Goal: Task Accomplishment & Management: Use online tool/utility

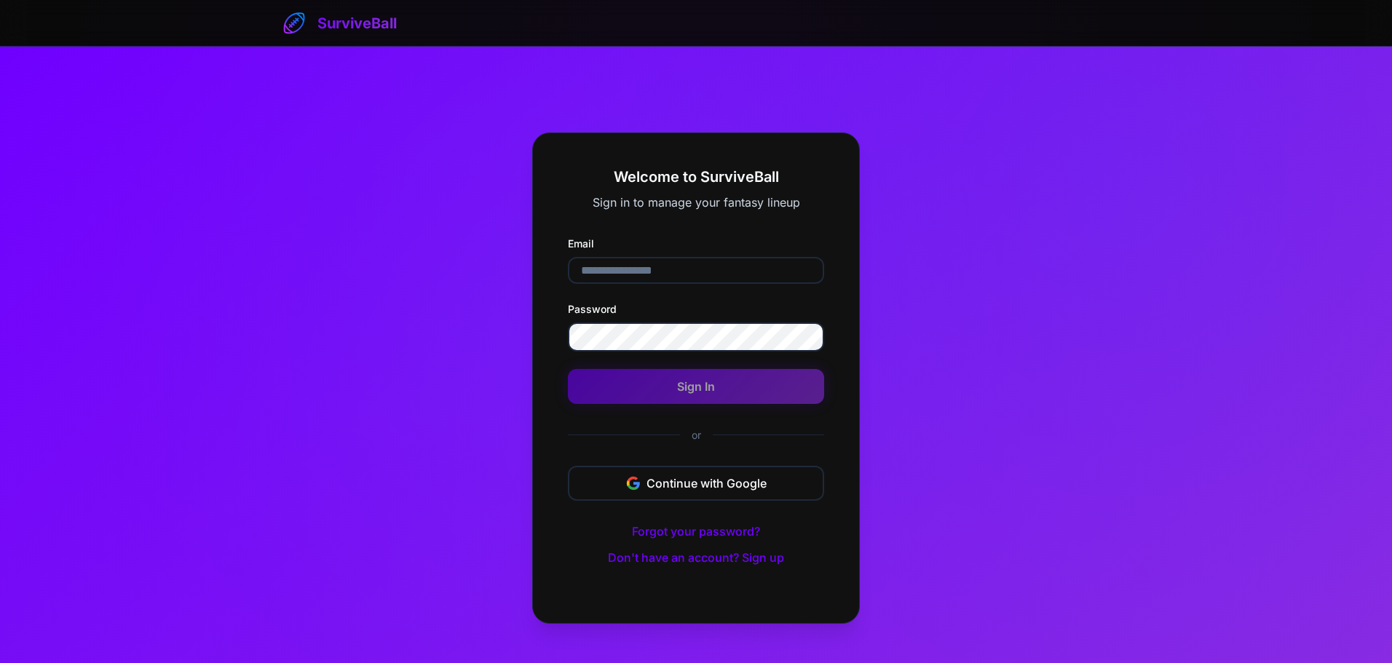
click at [671, 272] on input "Email" at bounding box center [696, 270] width 256 height 27
type input "**********"
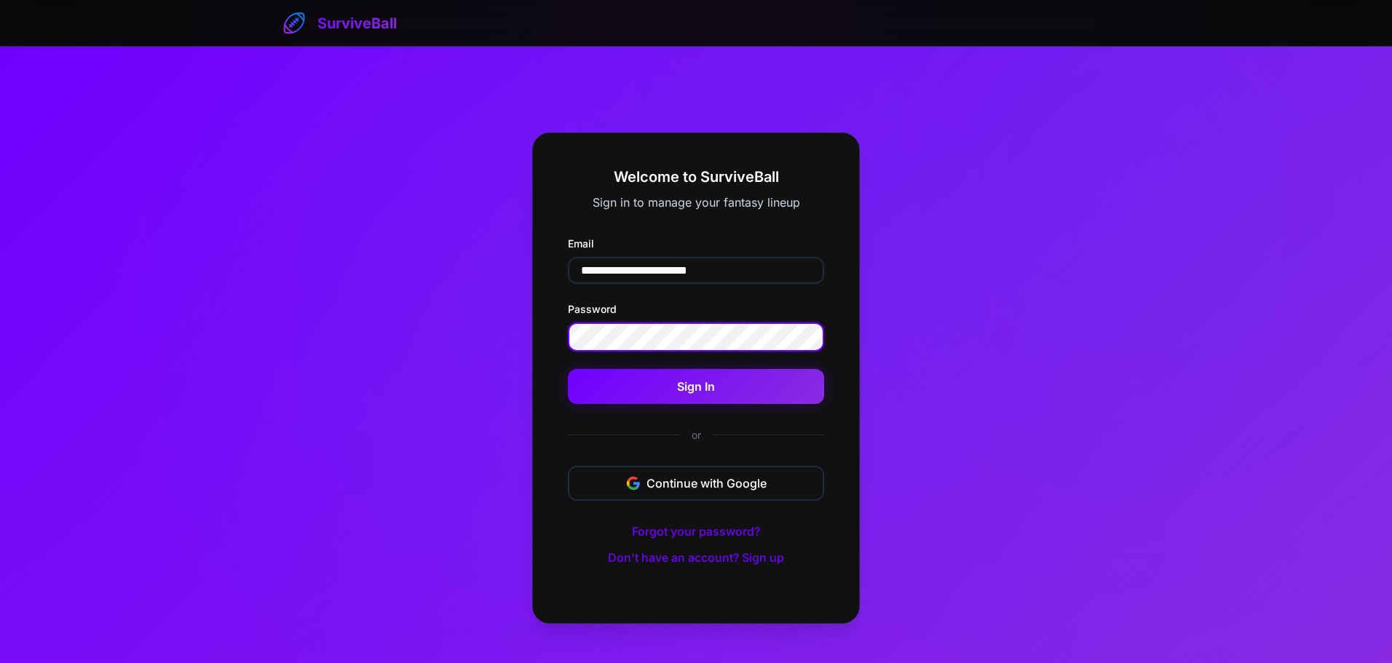
click at [568, 369] on button "Sign In" at bounding box center [696, 386] width 256 height 35
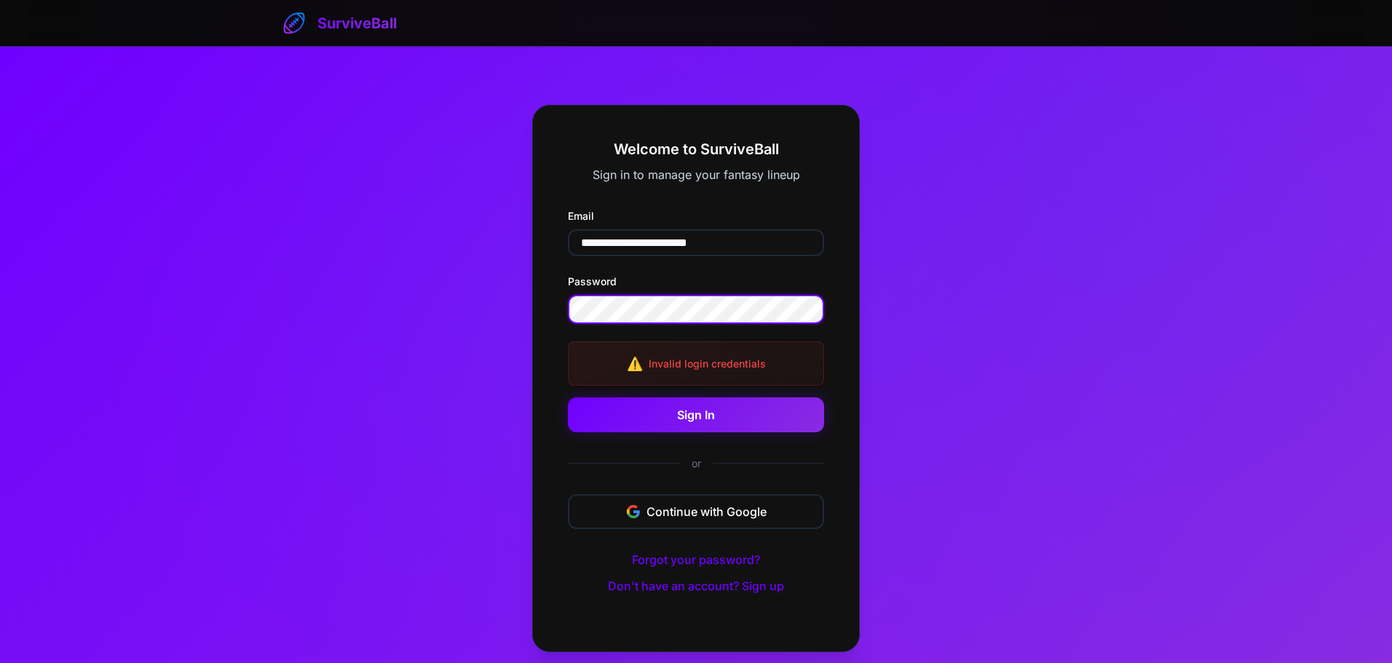
click at [568, 398] on button "Sign In" at bounding box center [696, 415] width 256 height 35
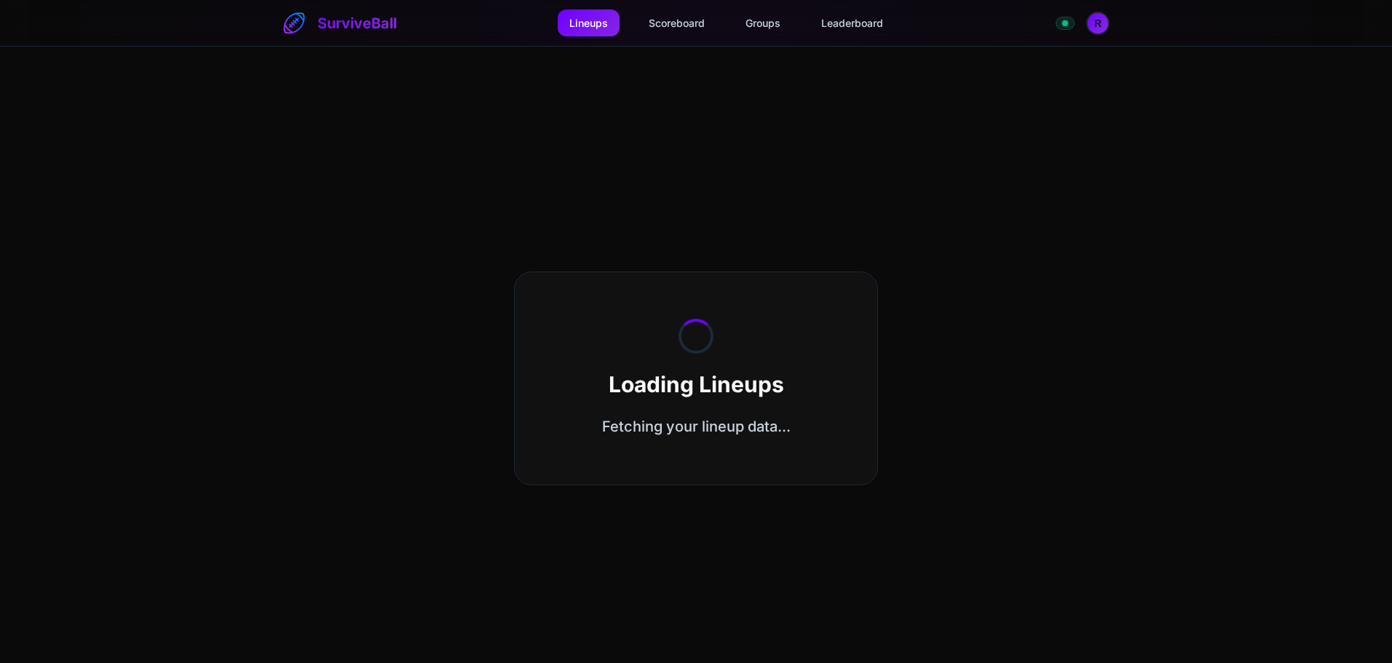
select select "**********"
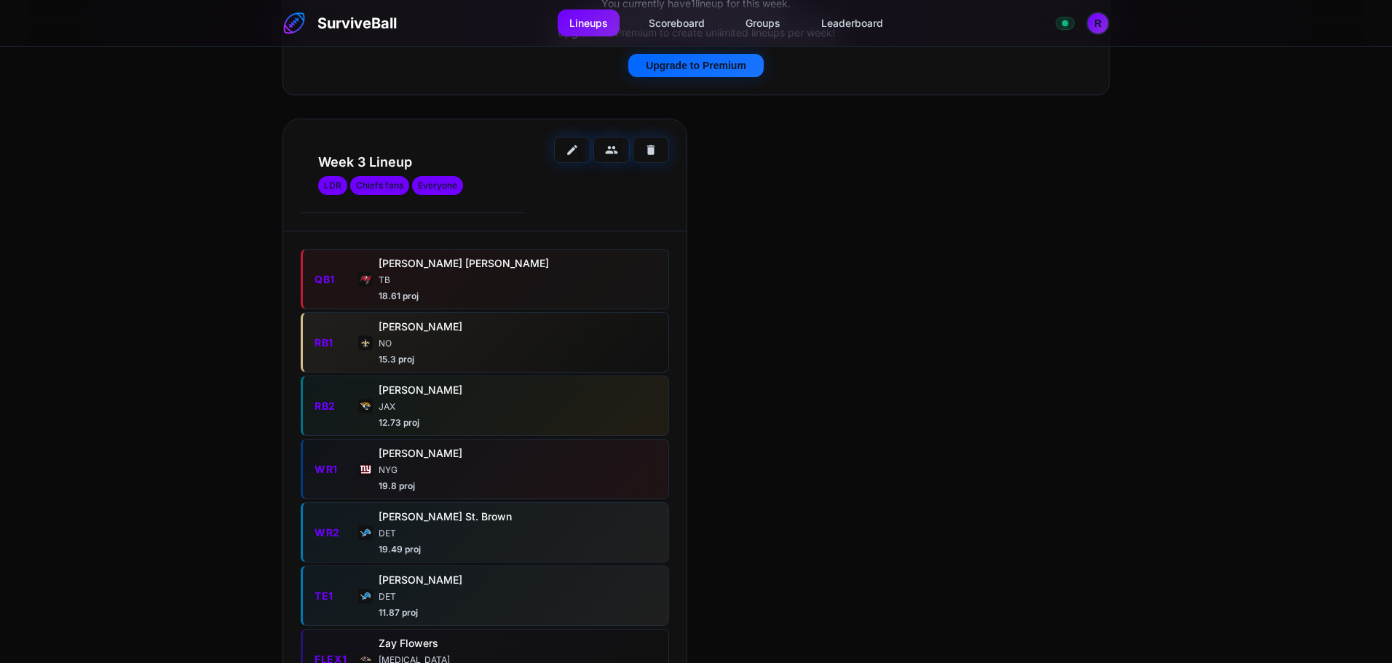
scroll to position [146, 0]
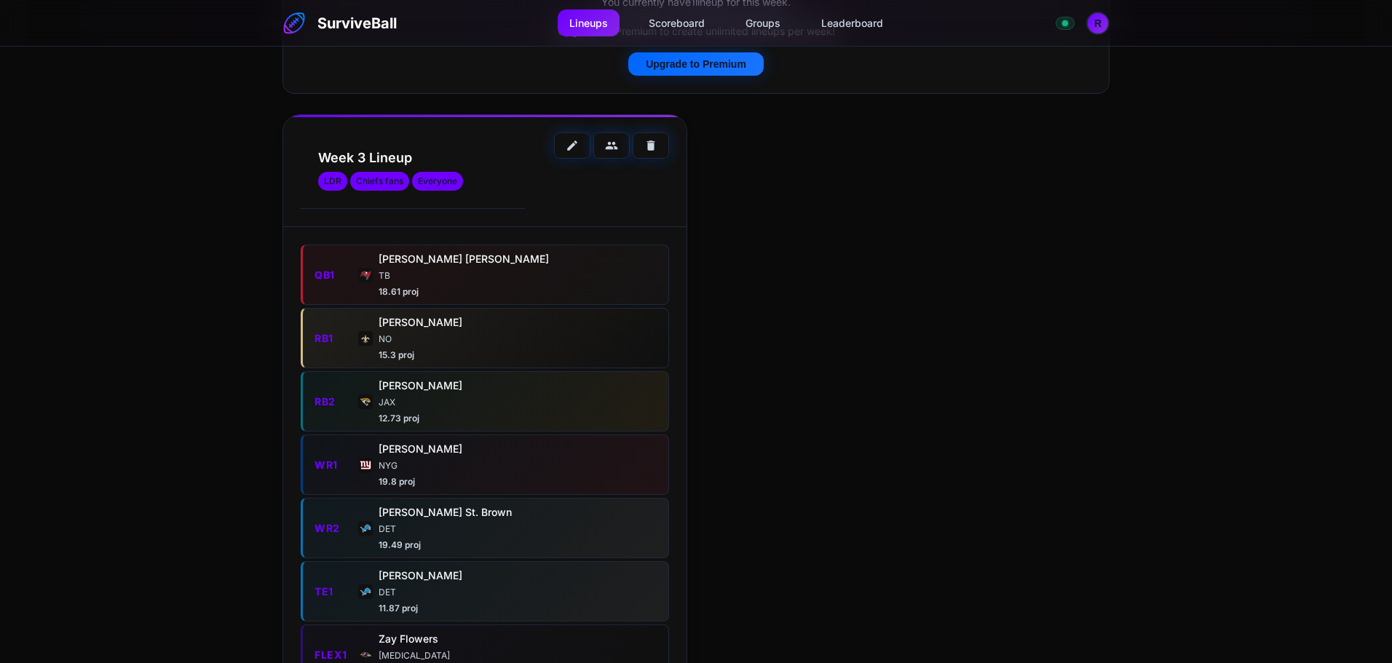
click at [371, 148] on div "Week 3 Lineup LDR Chiefs fans Everyone" at bounding box center [413, 171] width 224 height 77
click at [418, 267] on div "[PERSON_NAME] [PERSON_NAME] 18.61 proj" at bounding box center [490, 274] width 220 height 47
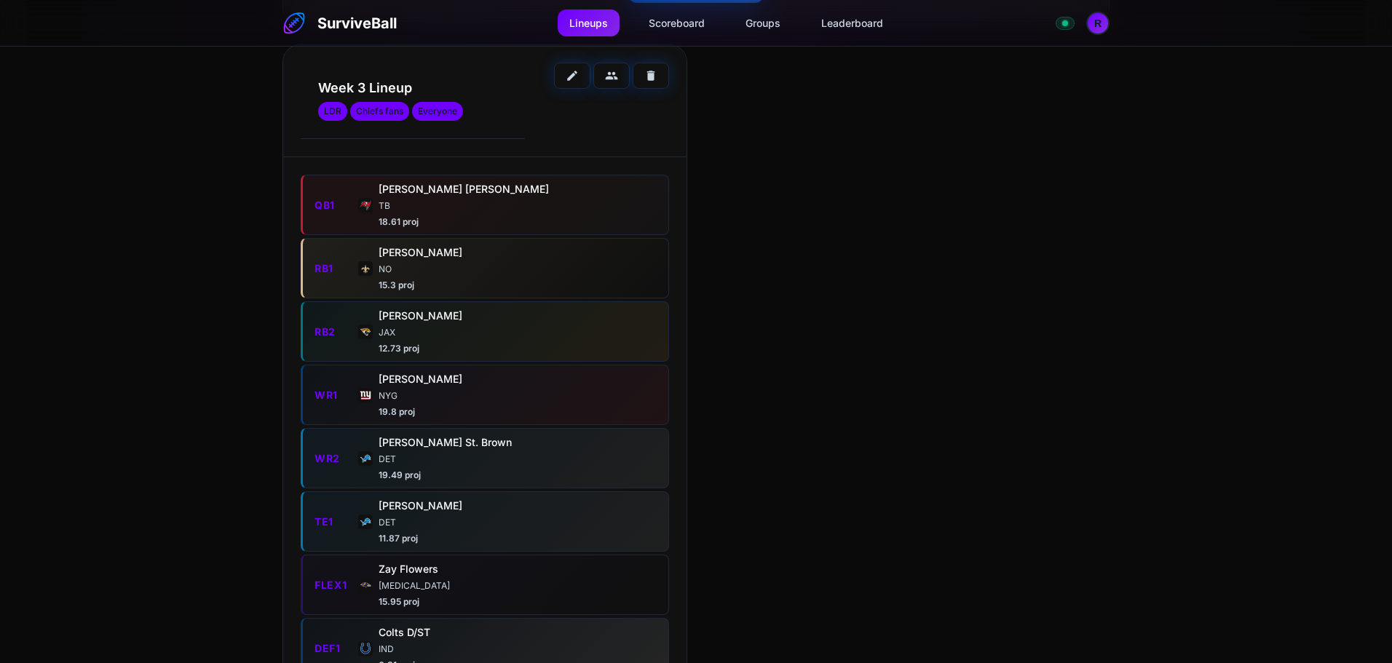
scroll to position [409, 0]
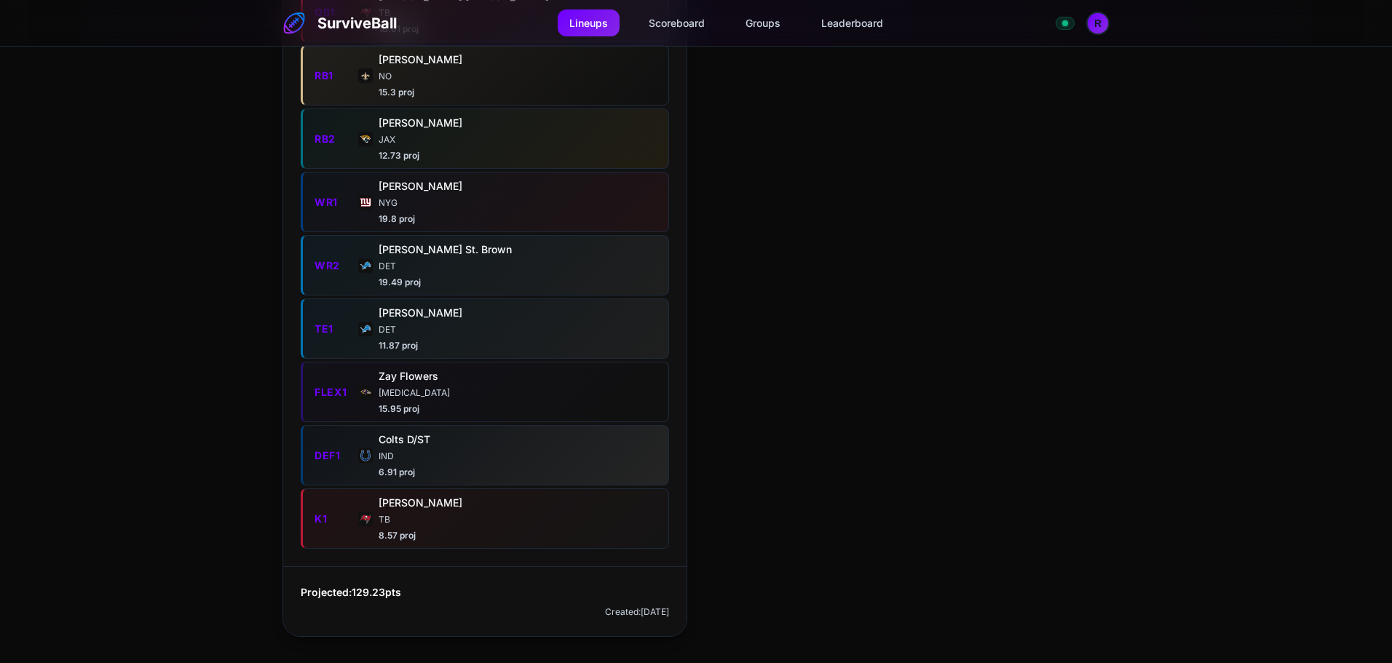
click at [521, 299] on div "QB1 [PERSON_NAME] [PERSON_NAME] 18.61 proj RB1 [PERSON_NAME] NO 15.3 proj RB2 […" at bounding box center [484, 265] width 403 height 602
click at [516, 323] on div "[PERSON_NAME] DET 11.87 proj" at bounding box center [490, 328] width 220 height 47
click at [496, 261] on div "DET" at bounding box center [490, 266] width 220 height 13
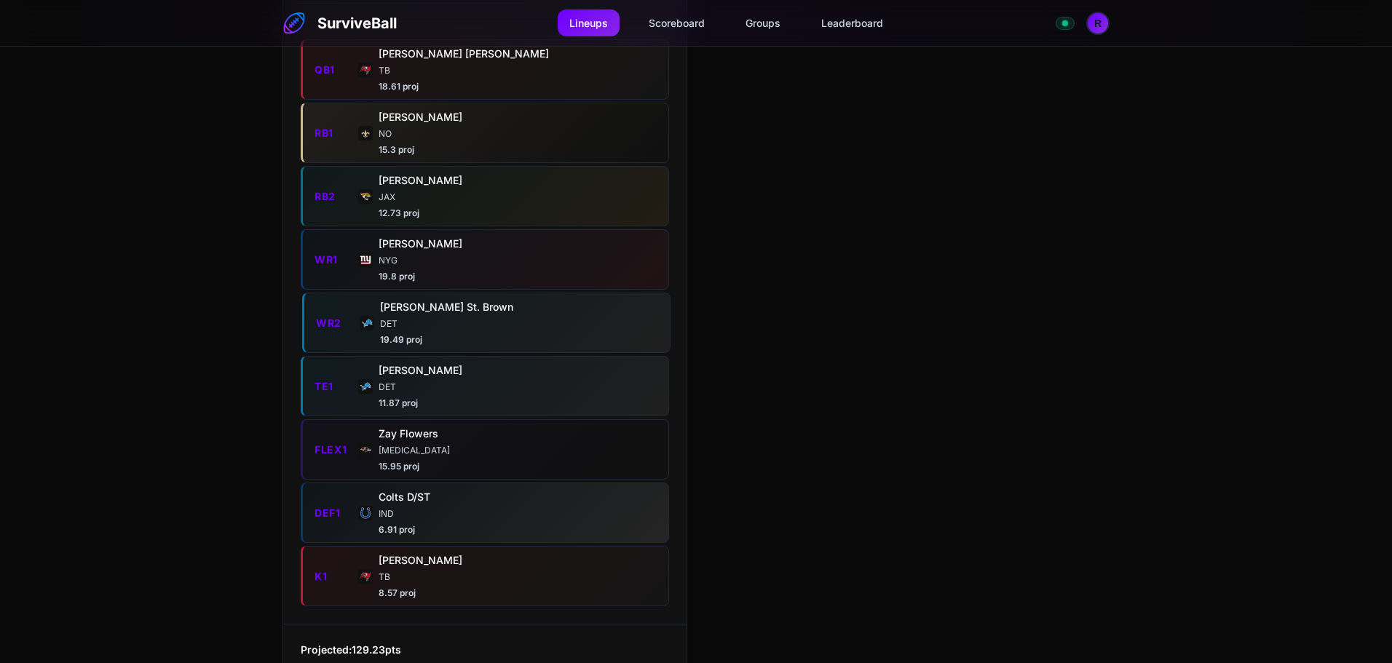
scroll to position [263, 0]
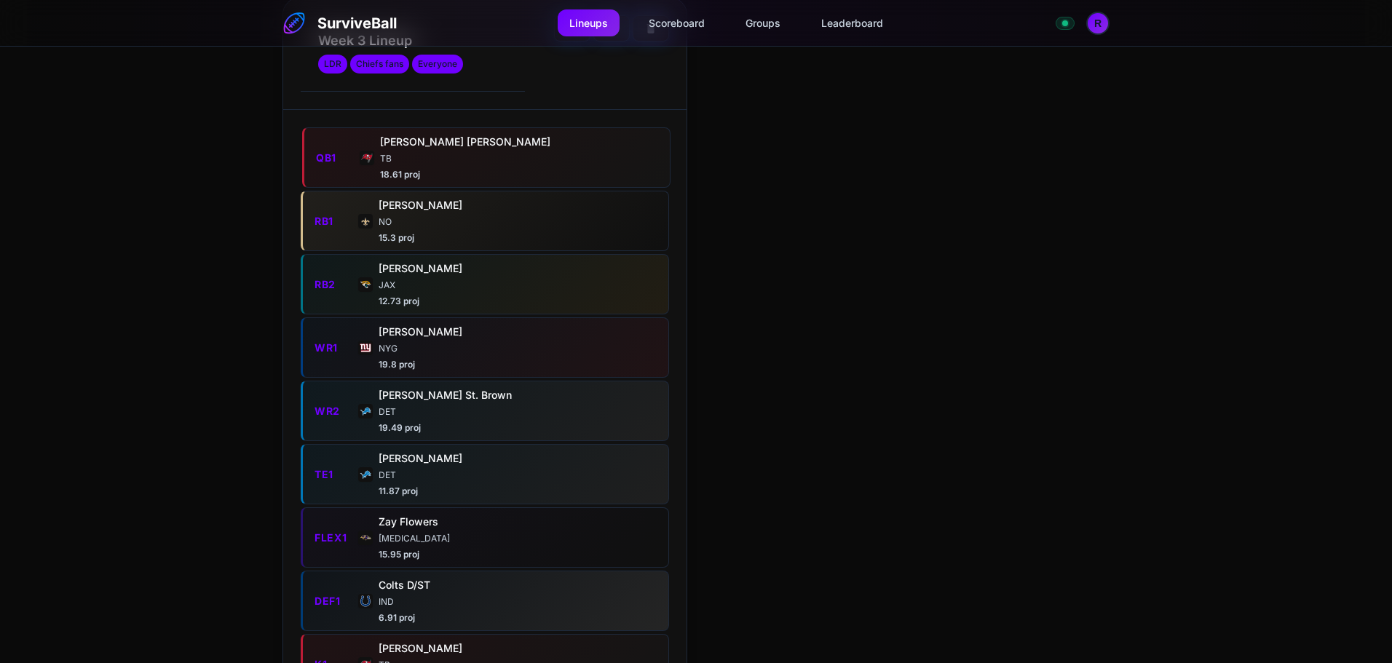
click at [427, 151] on div "[PERSON_NAME] [PERSON_NAME] 18.61 proj" at bounding box center [490, 157] width 220 height 47
